Goal: Task Accomplishment & Management: Complete application form

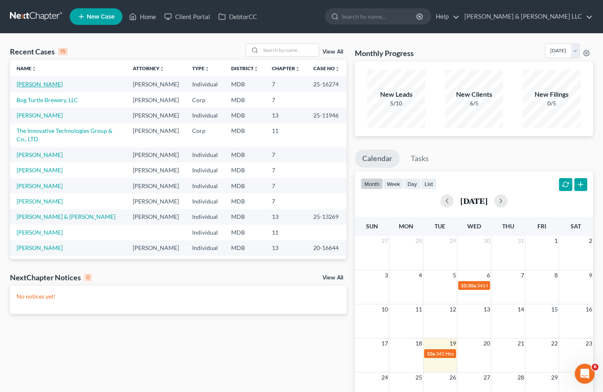
click at [43, 84] on link "[PERSON_NAME]" at bounding box center [40, 84] width 46 height 7
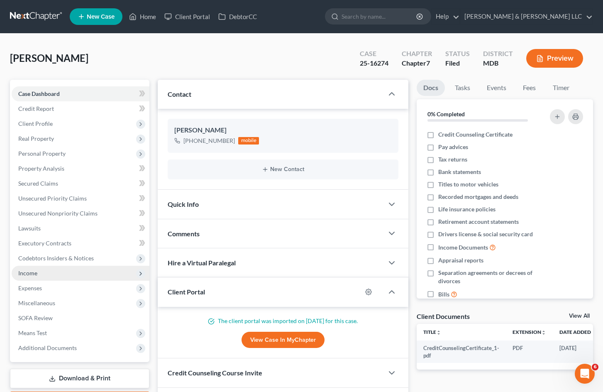
click at [67, 273] on span "Income" at bounding box center [81, 273] width 138 height 15
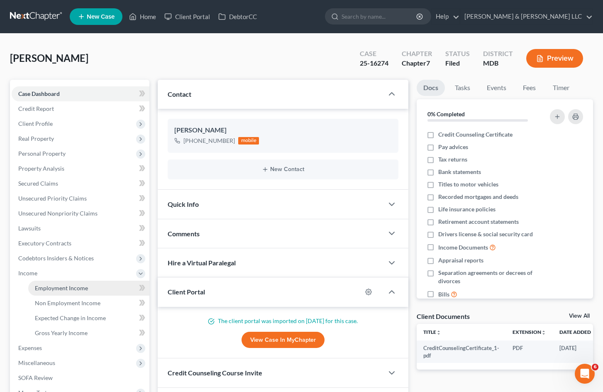
click at [79, 288] on span "Employment Income" at bounding box center [61, 287] width 53 height 7
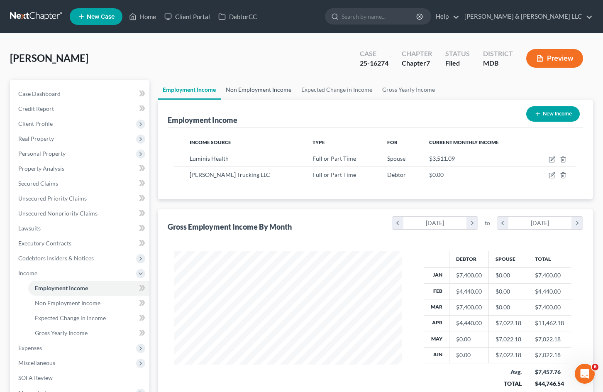
scroll to position [149, 245]
click at [267, 88] on link "Non Employment Income" at bounding box center [259, 90] width 76 height 20
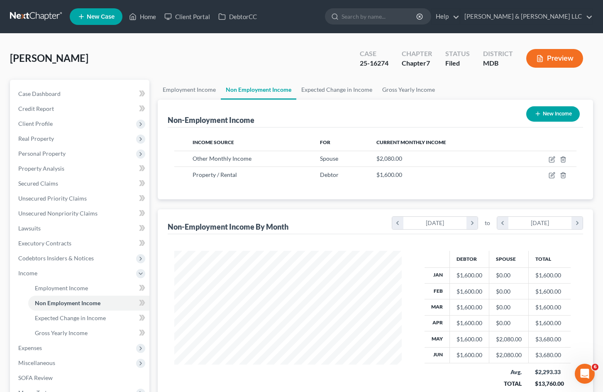
scroll to position [149, 245]
click at [548, 114] on button "New Income" at bounding box center [554, 113] width 54 height 15
select select "0"
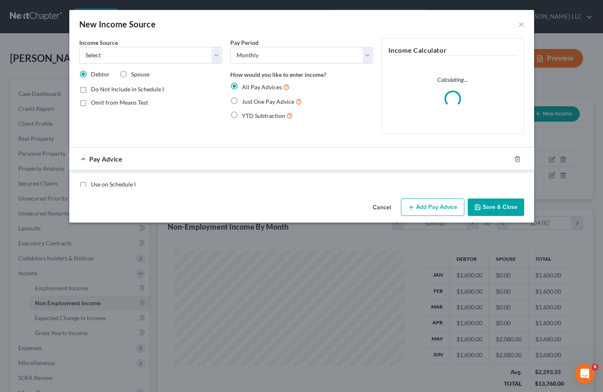
scroll to position [149, 247]
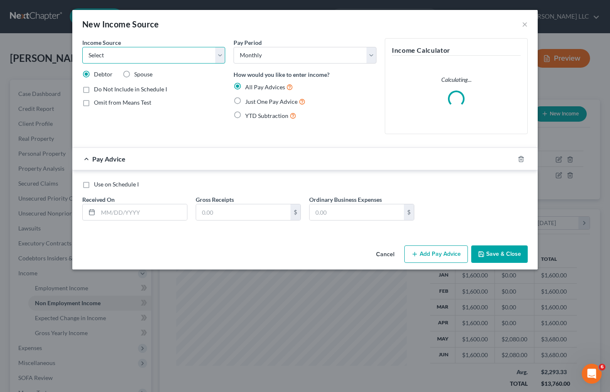
click at [216, 56] on select "Select Unemployment Disability (from employer) Pension Retirement Social Securi…" at bounding box center [153, 55] width 143 height 17
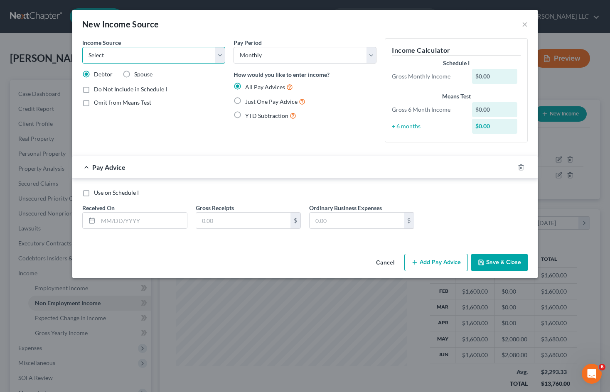
select select "12"
click at [82, 47] on select "Select Unemployment Disability (from employer) Pension Retirement Social Securi…" at bounding box center [153, 55] width 143 height 17
click at [134, 74] on label "Spouse" at bounding box center [143, 74] width 18 height 8
click at [137, 74] on input "Spouse" at bounding box center [139, 72] width 5 height 5
radio input "true"
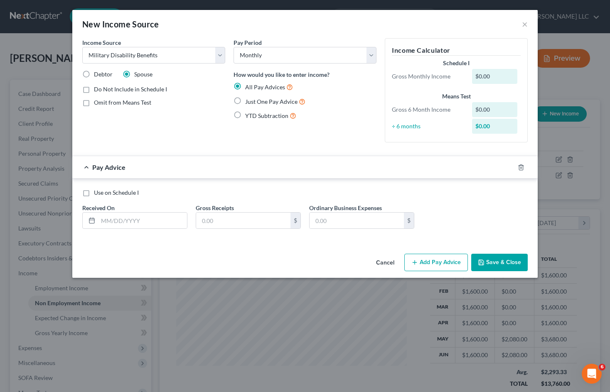
click at [245, 100] on label "Just One Pay Advice" at bounding box center [275, 102] width 60 height 10
click at [248, 100] on input "Just One Pay Advice" at bounding box center [250, 99] width 5 height 5
radio input "true"
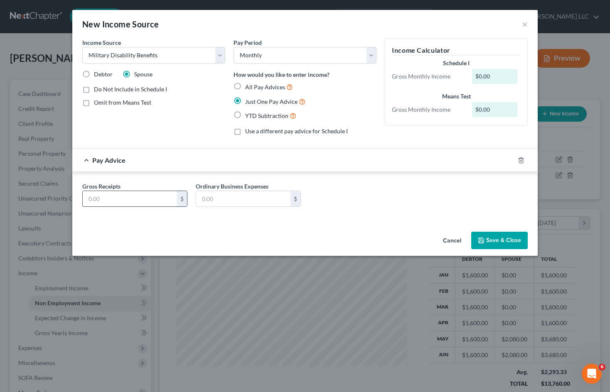
click at [138, 199] on input "text" at bounding box center [130, 199] width 94 height 16
type input "4,044.91"
click at [505, 238] on button "Save & Close" at bounding box center [499, 240] width 56 height 17
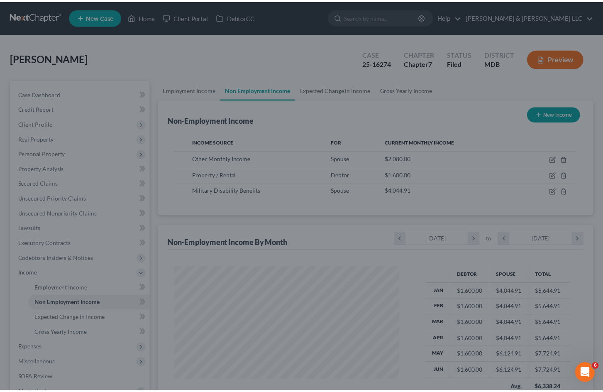
scroll to position [415169, 415073]
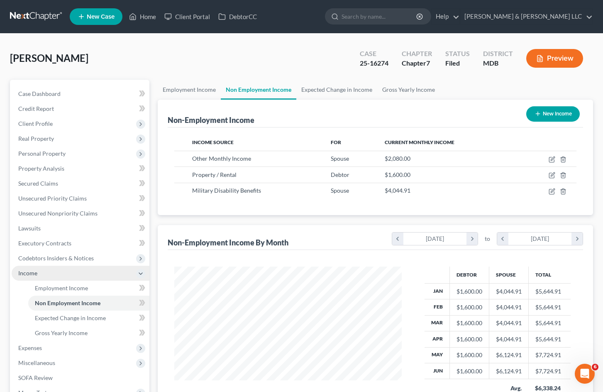
click at [103, 273] on span "Income" at bounding box center [81, 273] width 138 height 15
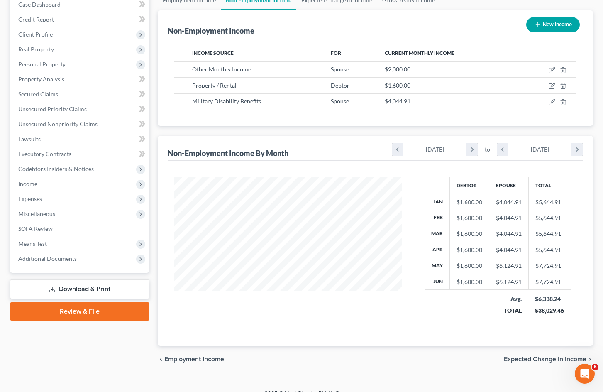
scroll to position [101, 0]
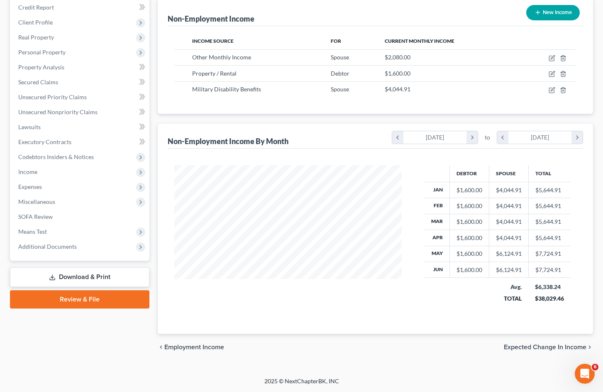
click at [111, 275] on link "Download & Print" at bounding box center [80, 277] width 140 height 20
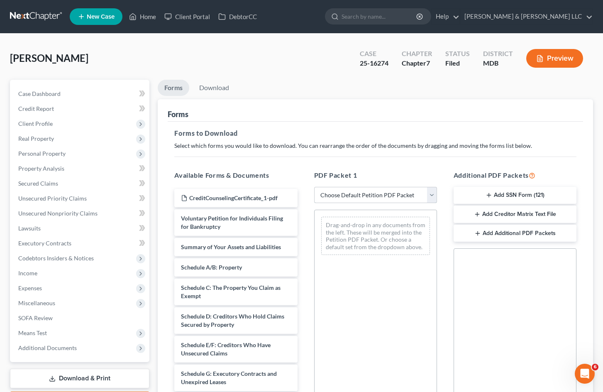
click at [357, 189] on select "Choose Default Petition PDF Packet Complete Bankruptcy Petition (all forms and …" at bounding box center [375, 195] width 123 height 17
select select "2"
click at [314, 187] on select "Choose Default Petition PDF Packet Complete Bankruptcy Petition (all forms and …" at bounding box center [375, 195] width 123 height 17
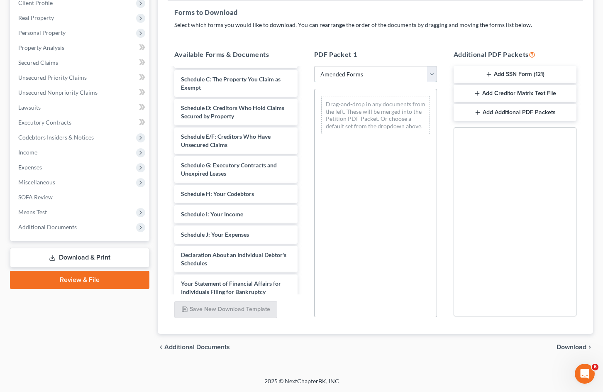
scroll to position [74, 0]
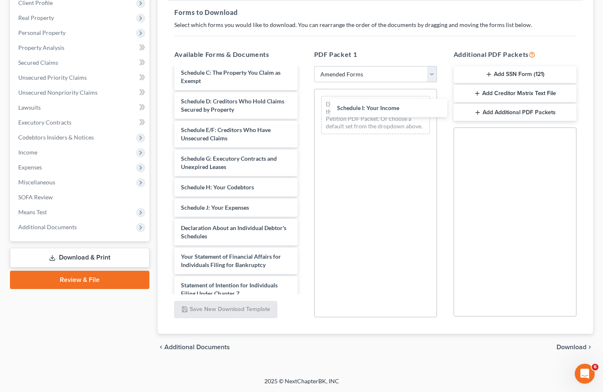
drag, startPoint x: 238, startPoint y: 206, endPoint x: 351, endPoint y: 144, distance: 128.1
click at [304, 107] on div "Schedule I: Your Income Voluntary Petition for Individuals Filing for Bankruptc…" at bounding box center [236, 226] width 136 height 464
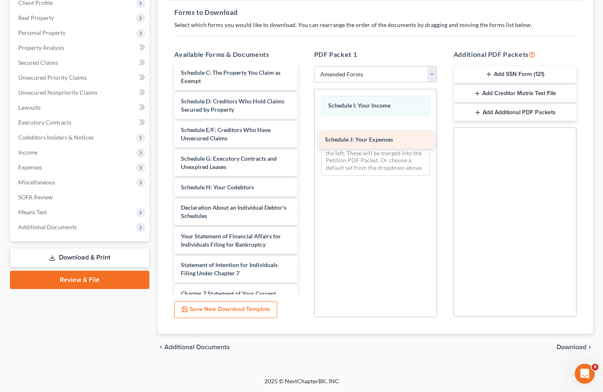
drag, startPoint x: 250, startPoint y: 205, endPoint x: 395, endPoint y: 137, distance: 159.4
click at [304, 137] on div "Schedule J: Your Expenses Voluntary Petition for Individuals Filing for Bankrup…" at bounding box center [236, 216] width 136 height 444
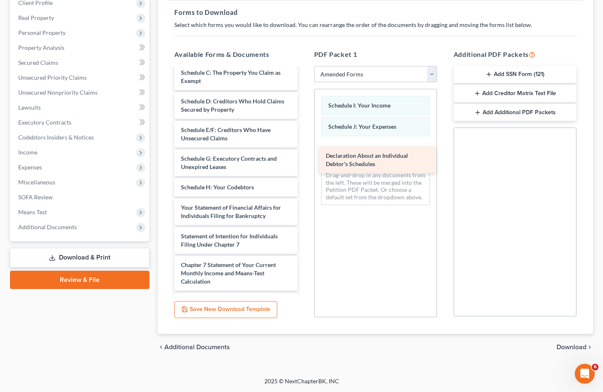
drag, startPoint x: 222, startPoint y: 211, endPoint x: 367, endPoint y: 159, distance: 153.6
click at [304, 159] on div "Declaration About an Individual Debtor's Schedules Voluntary Petition for Indiv…" at bounding box center [236, 201] width 136 height 415
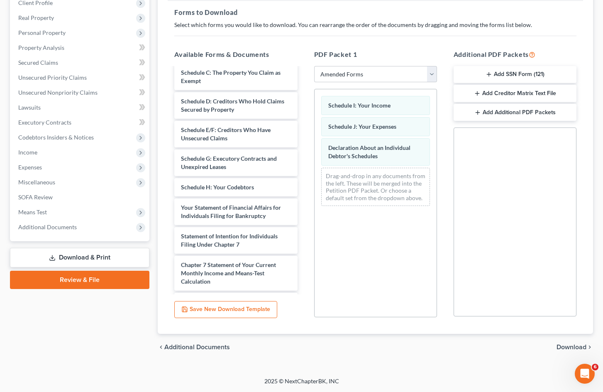
click at [563, 346] on span "Download" at bounding box center [572, 347] width 30 height 7
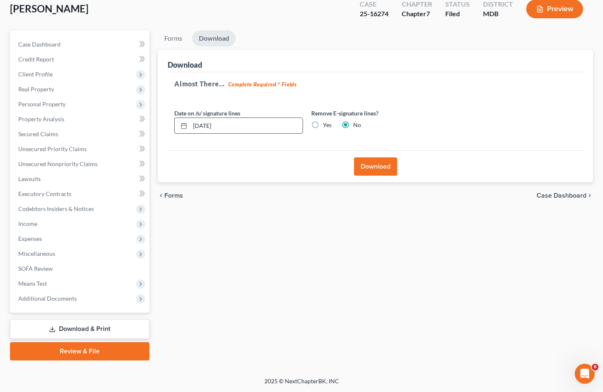
drag, startPoint x: 207, startPoint y: 126, endPoint x: 203, endPoint y: 126, distance: 4.2
click at [203, 126] on input "[DATE]" at bounding box center [246, 126] width 113 height 16
click at [209, 125] on input "[DATE]" at bounding box center [246, 126] width 113 height 16
drag, startPoint x: 241, startPoint y: 127, endPoint x: 203, endPoint y: 129, distance: 37.8
click at [203, 129] on input "[DATE]" at bounding box center [246, 126] width 113 height 16
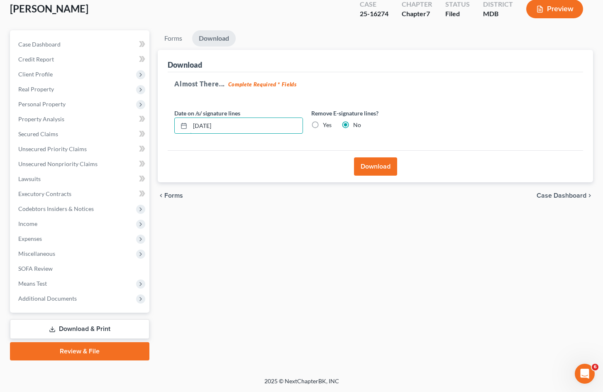
type input "[DATE]"
click at [387, 169] on button "Download" at bounding box center [375, 166] width 43 height 18
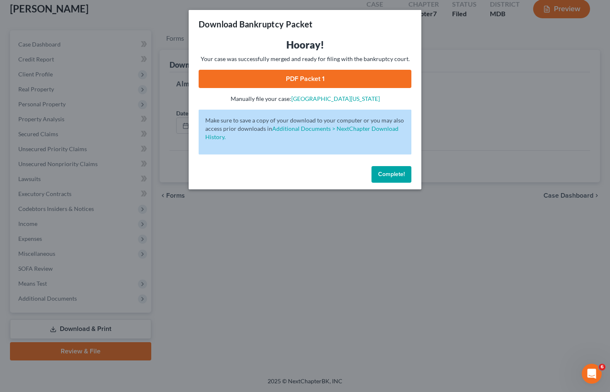
click at [257, 77] on link "PDF Packet 1" at bounding box center [305, 79] width 213 height 18
drag, startPoint x: 397, startPoint y: 176, endPoint x: 390, endPoint y: 177, distance: 7.9
click at [397, 176] on span "Complete!" at bounding box center [391, 174] width 27 height 7
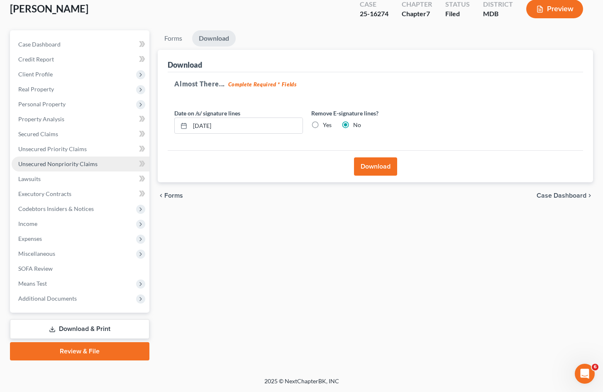
click at [88, 162] on span "Unsecured Nonpriority Claims" at bounding box center [57, 163] width 79 height 7
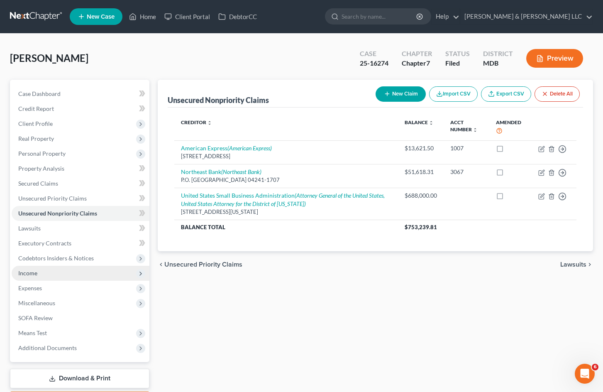
click at [65, 273] on span "Income" at bounding box center [81, 273] width 138 height 15
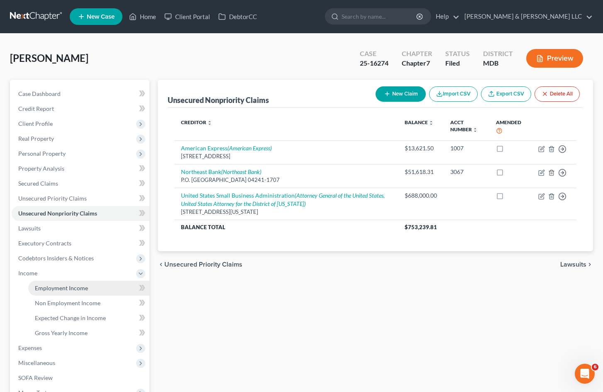
click at [95, 290] on link "Employment Income" at bounding box center [88, 288] width 121 height 15
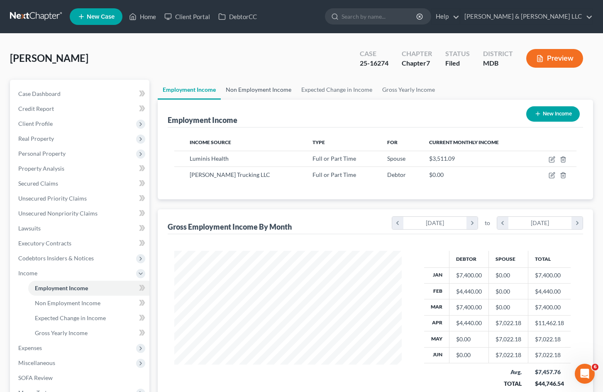
scroll to position [149, 245]
click at [255, 88] on link "Non Employment Income" at bounding box center [259, 90] width 76 height 20
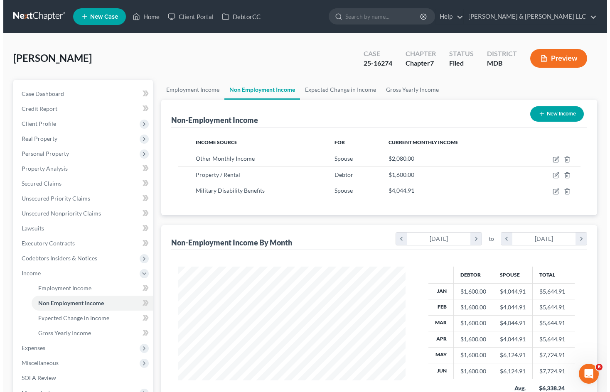
scroll to position [149, 245]
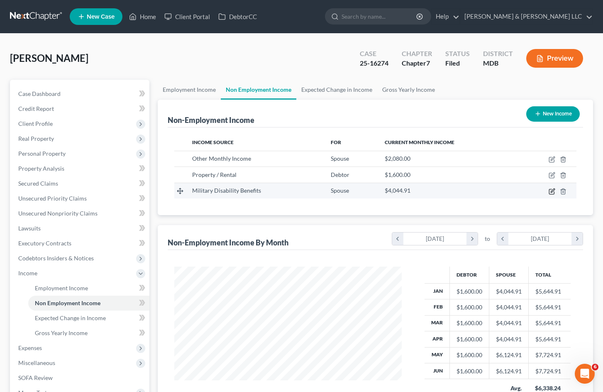
click at [552, 191] on icon "button" at bounding box center [552, 191] width 7 height 7
select select "12"
select select "0"
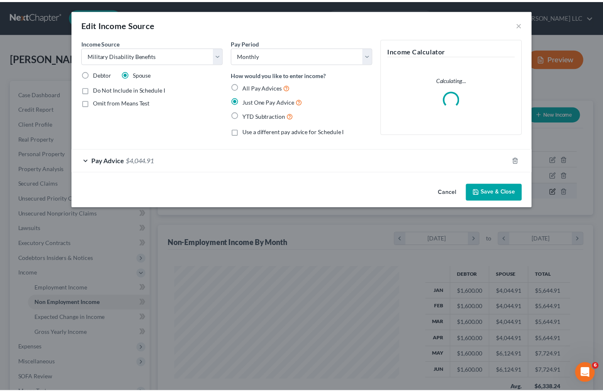
scroll to position [149, 247]
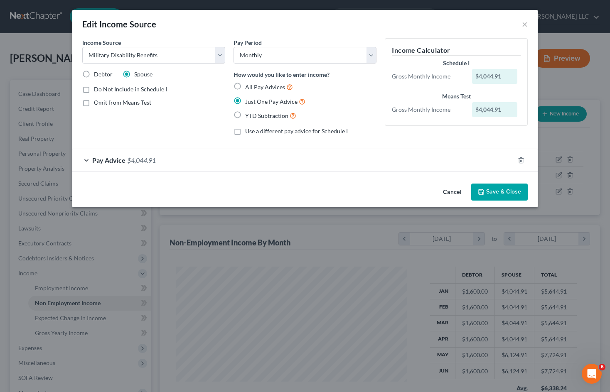
click at [450, 194] on button "Cancel" at bounding box center [452, 192] width 32 height 17
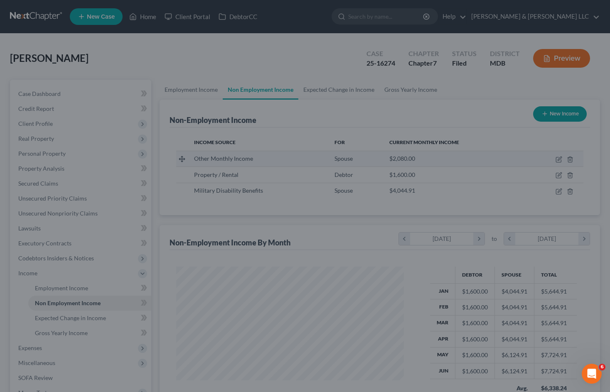
scroll to position [415169, 415073]
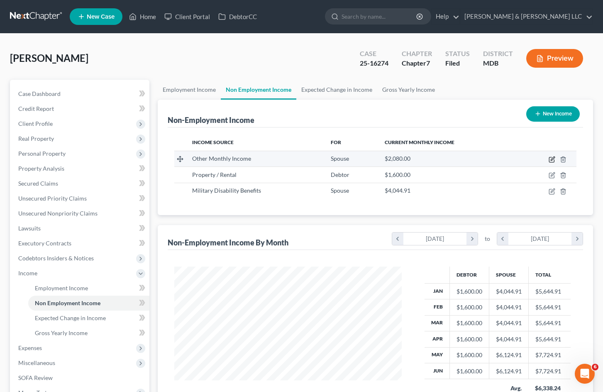
click at [550, 159] on icon "button" at bounding box center [551, 159] width 5 height 5
select select "13"
select select "0"
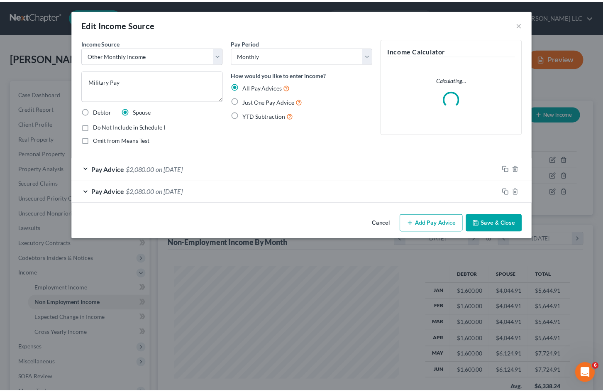
scroll to position [149, 247]
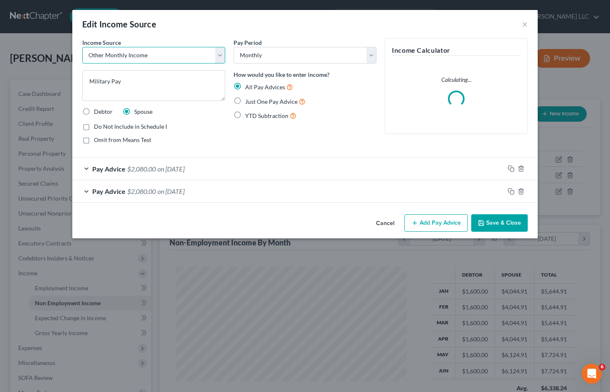
click at [220, 52] on select "Select Unemployment Disability (from employer) Pension Retirement Social Securi…" at bounding box center [153, 55] width 143 height 17
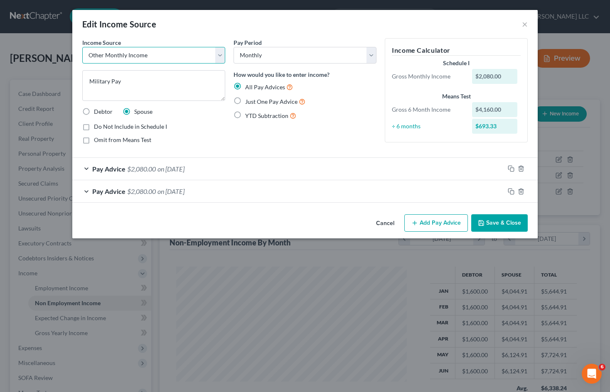
select select "3"
click at [82, 47] on select "Select Unemployment Disability (from employer) Pension Retirement Social Securi…" at bounding box center [153, 55] width 143 height 17
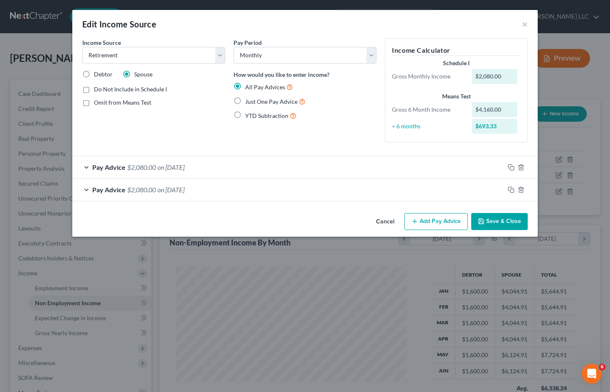
click at [498, 221] on button "Save & Close" at bounding box center [499, 221] width 56 height 17
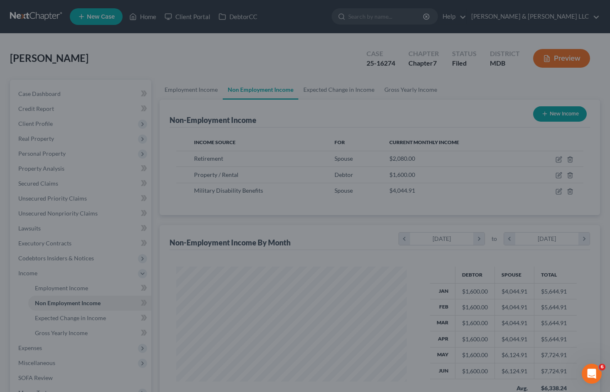
click at [497, 221] on div "Cancel Add Pay Advice Save & Close" at bounding box center [305, 211] width 405 height 24
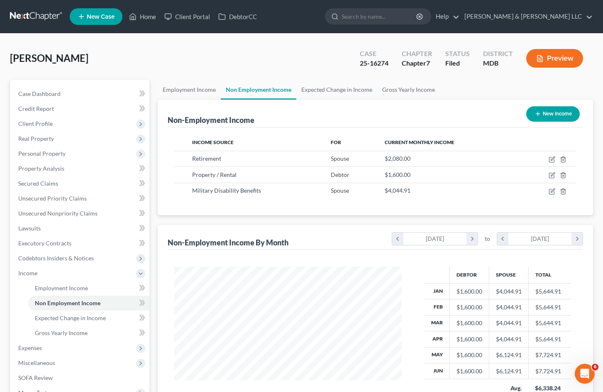
click at [561, 58] on button "Preview" at bounding box center [555, 58] width 57 height 19
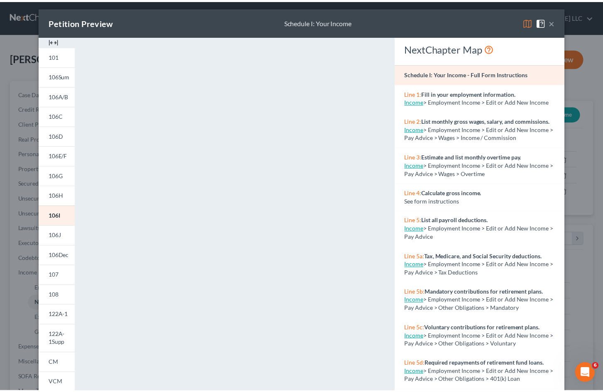
scroll to position [0, 0]
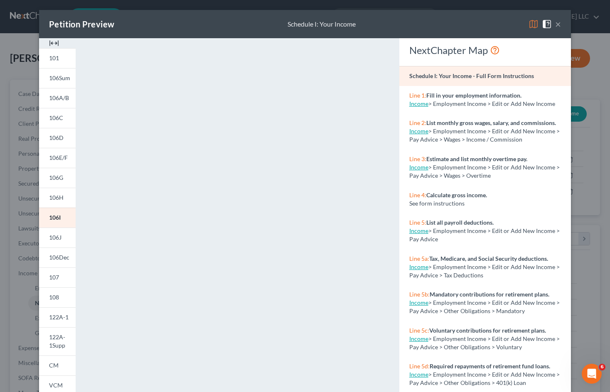
click at [555, 24] on button "×" at bounding box center [558, 24] width 6 height 10
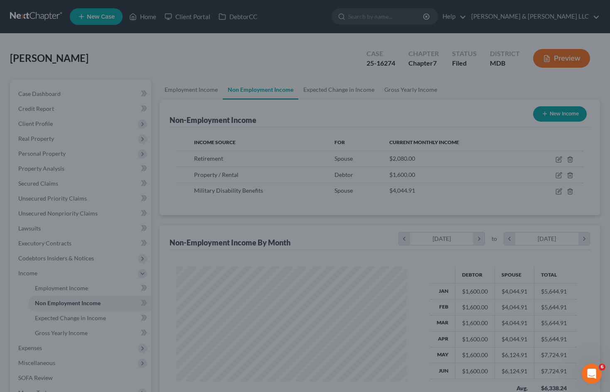
scroll to position [415169, 415073]
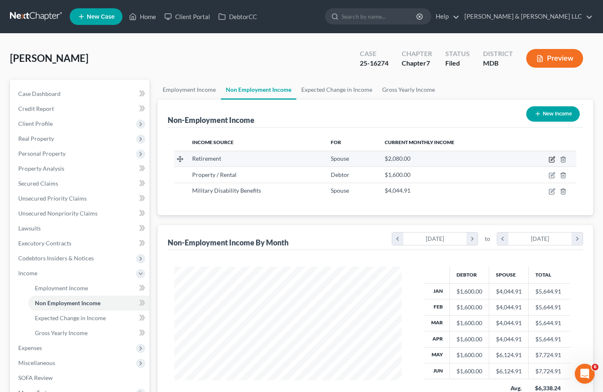
click at [552, 158] on icon "button" at bounding box center [552, 159] width 7 height 7
select select "3"
select select "0"
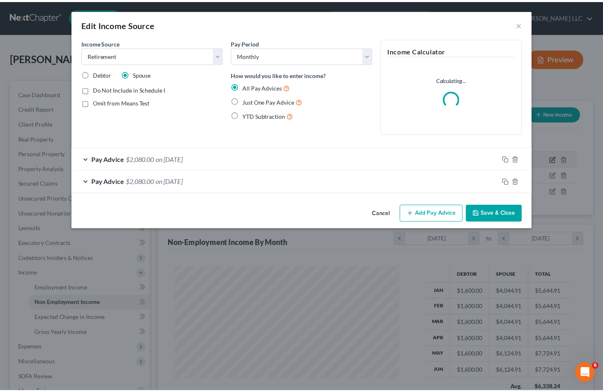
scroll to position [149, 247]
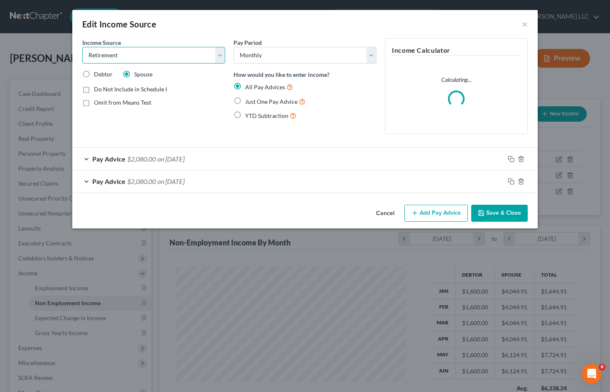
click at [221, 52] on select "Select Unemployment Disability (from employer) Pension Retirement Social Securi…" at bounding box center [153, 55] width 143 height 17
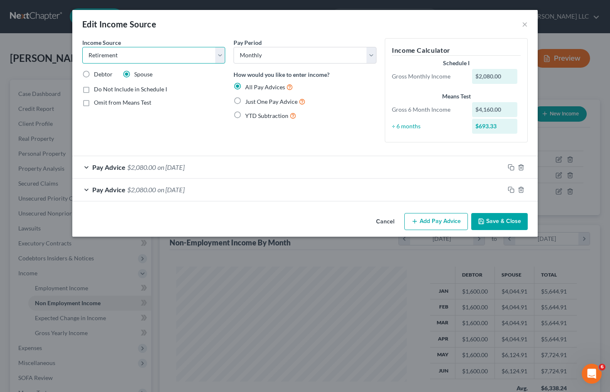
click at [220, 51] on select "Select Unemployment Disability (from employer) Pension Retirement Social Securi…" at bounding box center [153, 55] width 143 height 17
click at [380, 221] on button "Cancel" at bounding box center [385, 222] width 32 height 17
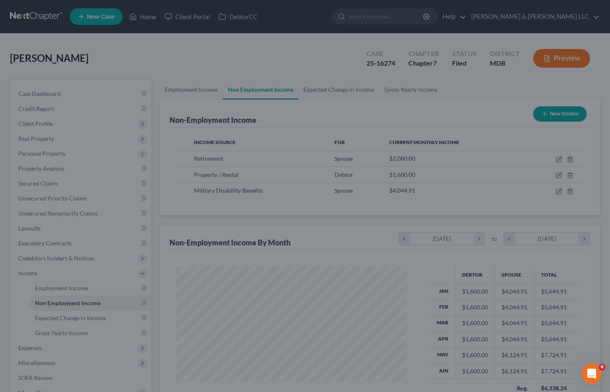
scroll to position [415169, 415073]
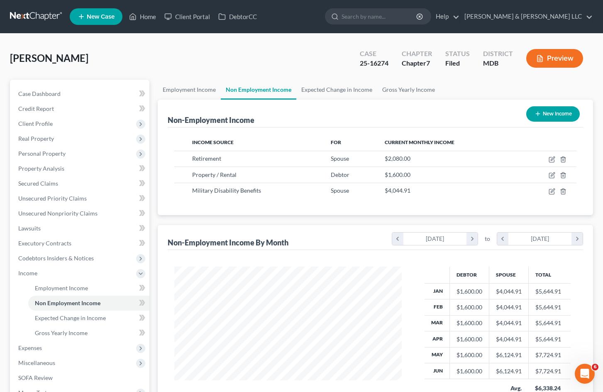
click at [560, 62] on button "Preview" at bounding box center [555, 58] width 57 height 19
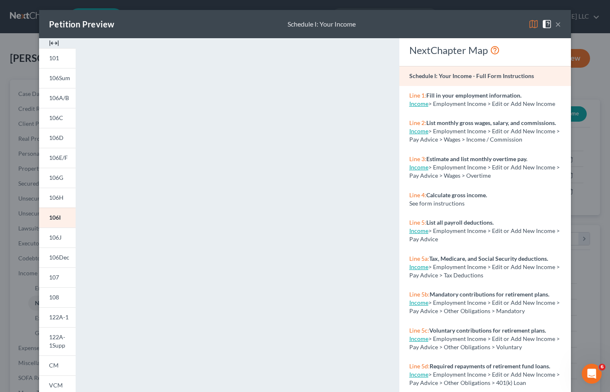
scroll to position [76, 0]
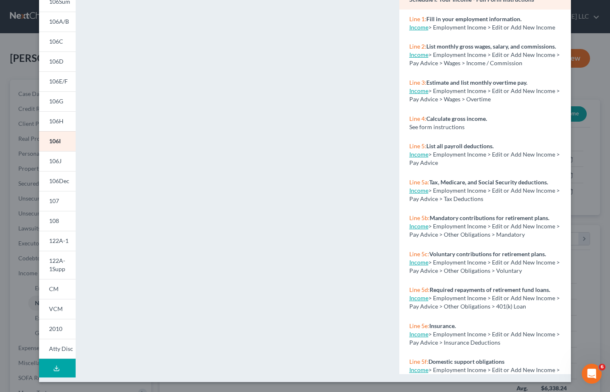
click at [59, 368] on button "Download Draft" at bounding box center [57, 368] width 37 height 19
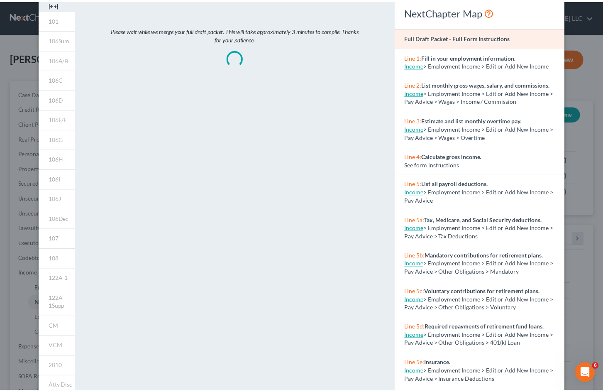
scroll to position [0, 0]
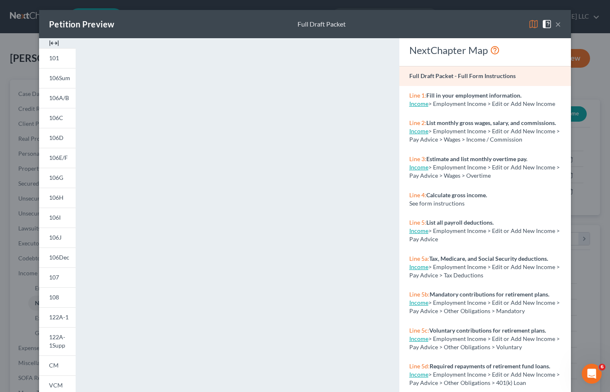
click at [556, 25] on button "×" at bounding box center [558, 24] width 6 height 10
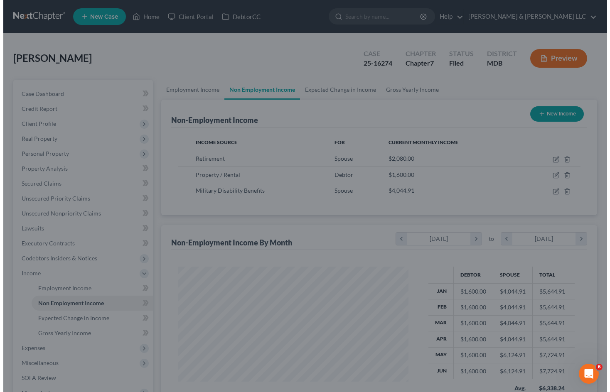
scroll to position [415169, 415073]
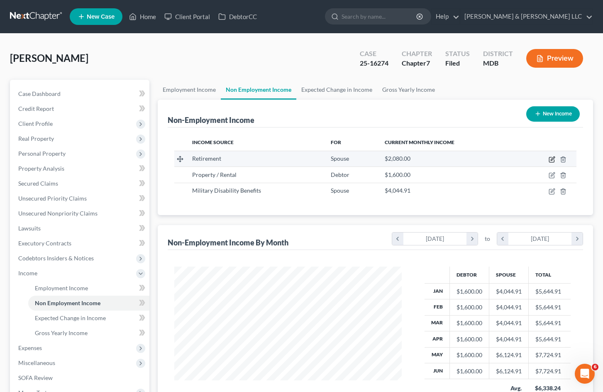
click at [554, 159] on icon "button" at bounding box center [552, 159] width 7 height 7
select select "3"
select select "0"
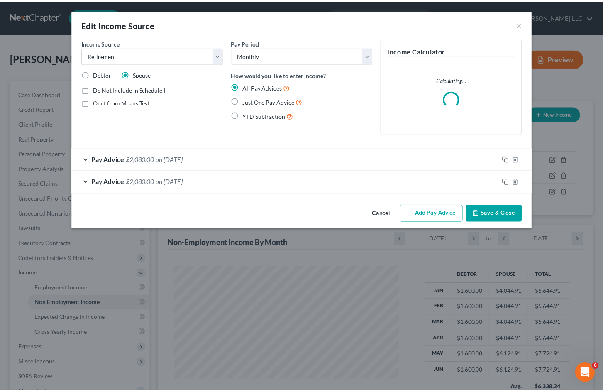
scroll to position [149, 247]
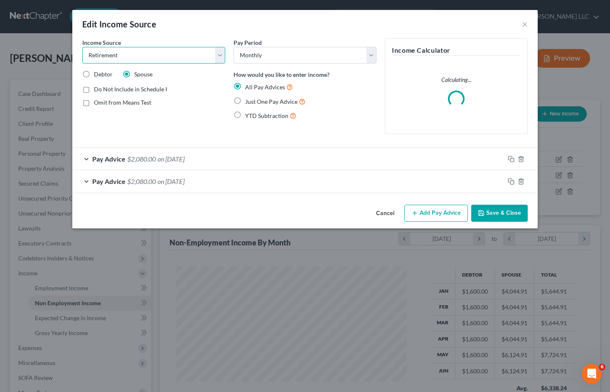
click at [218, 48] on select "Select Unemployment Disability (from employer) Pension Retirement Social Securi…" at bounding box center [153, 55] width 143 height 17
select select "13"
click at [82, 47] on select "Select Unemployment Disability (from employer) Pension Retirement Social Securi…" at bounding box center [153, 55] width 143 height 17
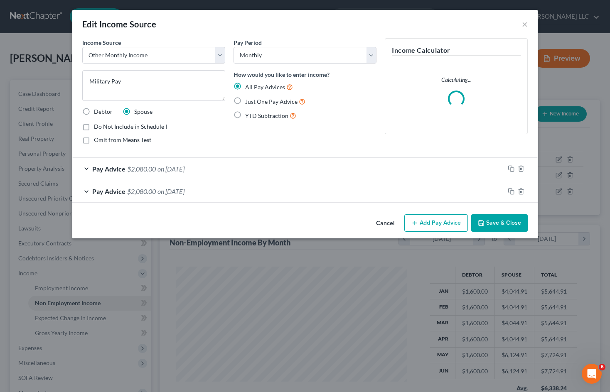
click at [514, 223] on button "Save & Close" at bounding box center [499, 222] width 56 height 17
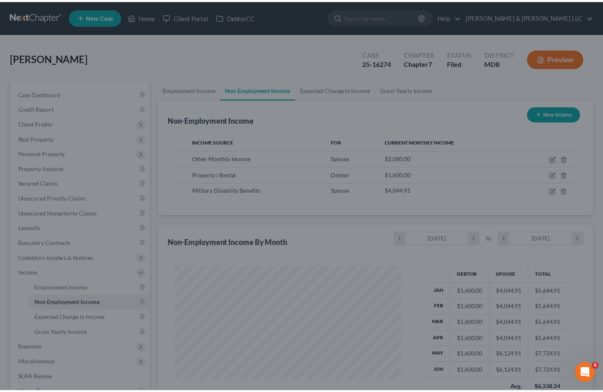
scroll to position [415169, 415073]
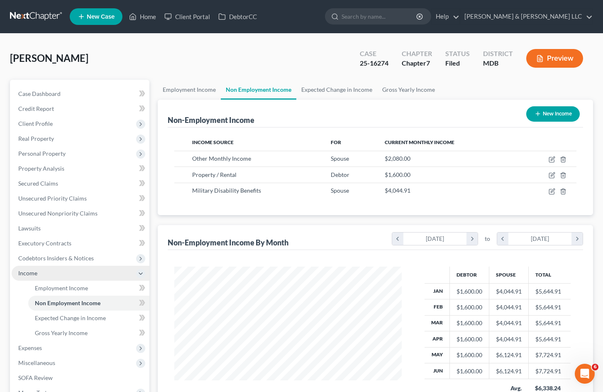
click at [71, 276] on span "Income" at bounding box center [81, 273] width 138 height 15
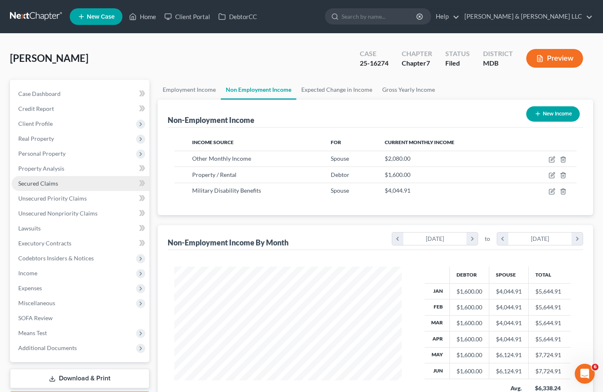
click at [75, 184] on link "Secured Claims" at bounding box center [81, 183] width 138 height 15
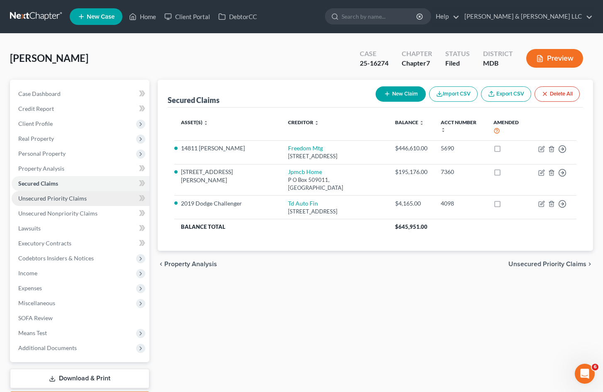
click at [63, 199] on span "Unsecured Priority Claims" at bounding box center [52, 198] width 69 height 7
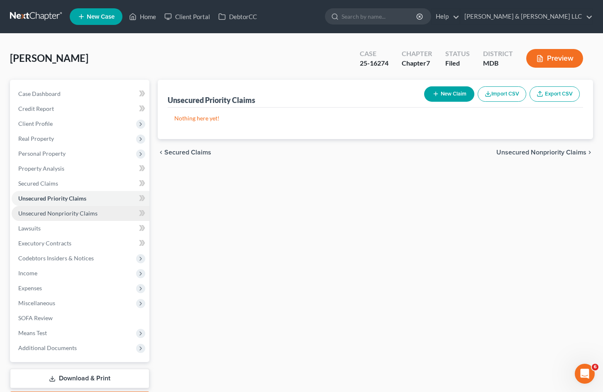
click at [71, 215] on span "Unsecured Nonpriority Claims" at bounding box center [57, 213] width 79 height 7
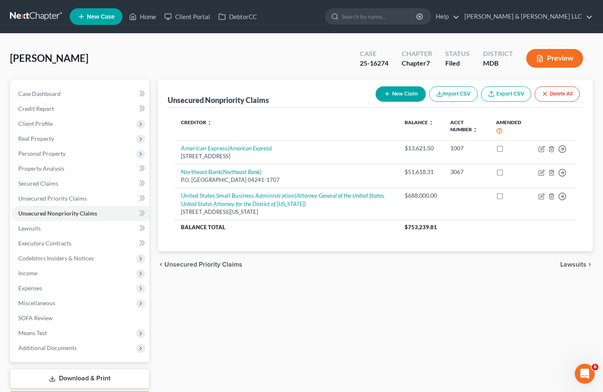
drag, startPoint x: 350, startPoint y: 312, endPoint x: 353, endPoint y: 306, distance: 6.9
click at [350, 312] on div "Unsecured Nonpriority Claims New Claim Import CSV Export CSV Delete All Credito…" at bounding box center [376, 245] width 444 height 330
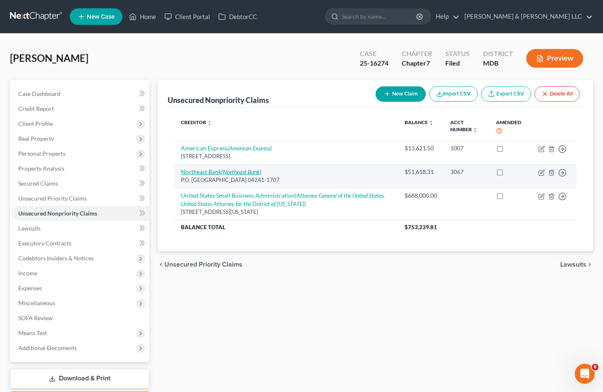
click at [241, 173] on icon "(Northeast Bank)" at bounding box center [241, 171] width 40 height 7
select select "20"
select select "14"
select select "3"
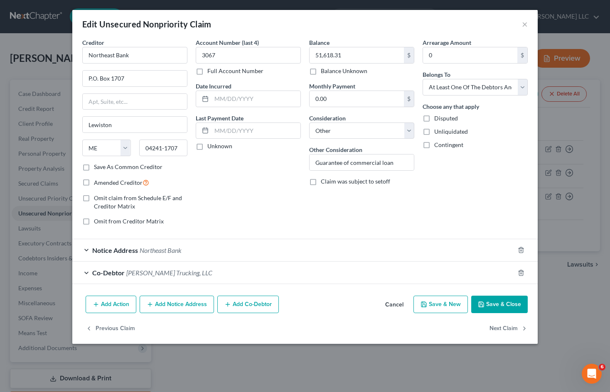
click at [395, 306] on button "Cancel" at bounding box center [394, 305] width 32 height 17
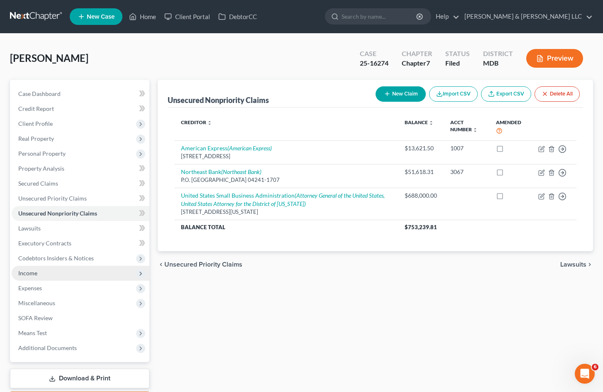
click at [58, 273] on span "Income" at bounding box center [81, 273] width 138 height 15
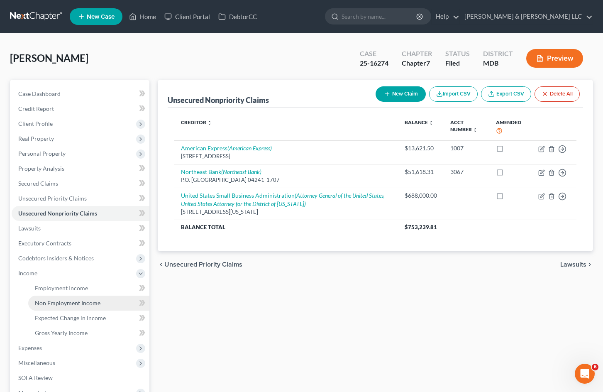
click at [104, 302] on link "Non Employment Income" at bounding box center [88, 303] width 121 height 15
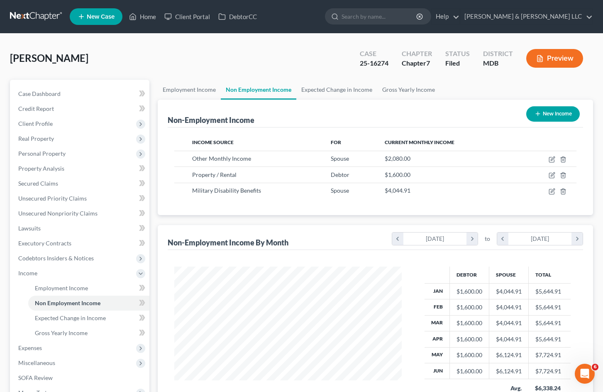
scroll to position [149, 245]
click at [98, 275] on span "Income" at bounding box center [81, 273] width 138 height 15
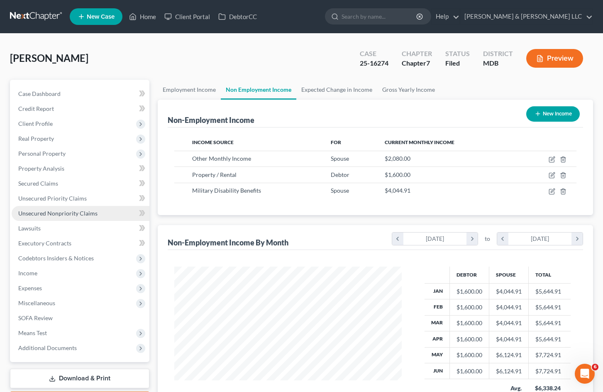
click at [89, 211] on span "Unsecured Nonpriority Claims" at bounding box center [57, 213] width 79 height 7
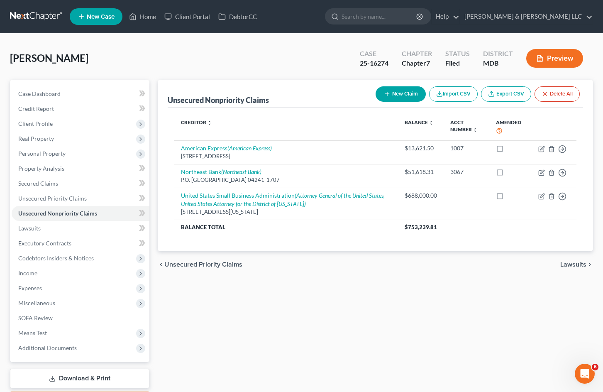
click at [385, 294] on div "Unsecured Nonpriority Claims New Claim Import CSV Export CSV Delete All Credito…" at bounding box center [376, 245] width 444 height 330
